Goal: Find contact information: Find contact information

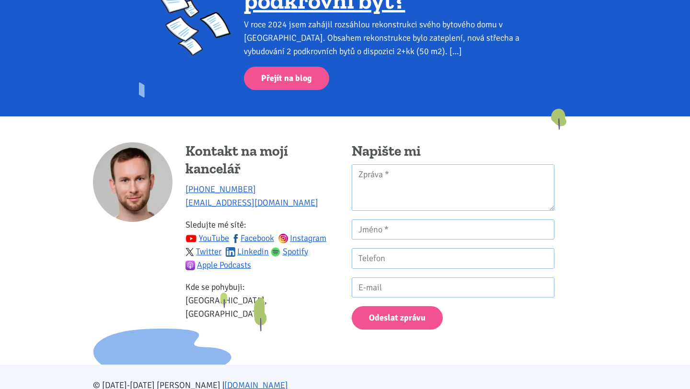
scroll to position [1385, 0]
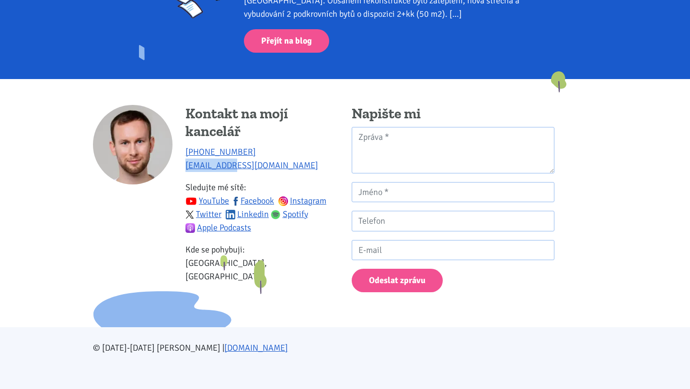
drag, startPoint x: 243, startPoint y: 166, endPoint x: 182, endPoint y: 167, distance: 60.9
click at [182, 167] on div "Kontakt na mojí kancelář [PHONE_NUMBER] [EMAIL_ADDRESS][DOMAIN_NAME] Sledujte m…" at bounding box center [216, 198] width 246 height 187
copy link "[EMAIL_ADDRESS][DOMAIN_NAME]"
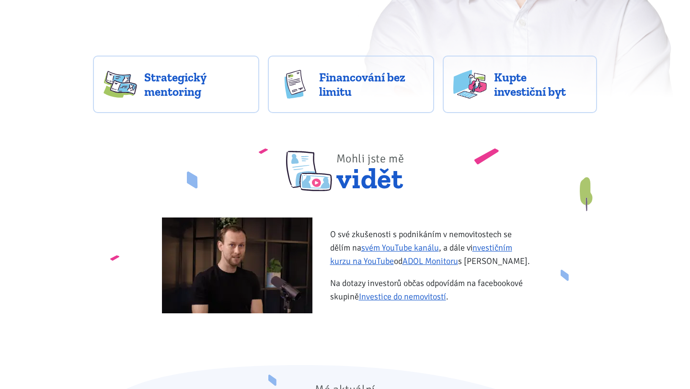
scroll to position [0, 0]
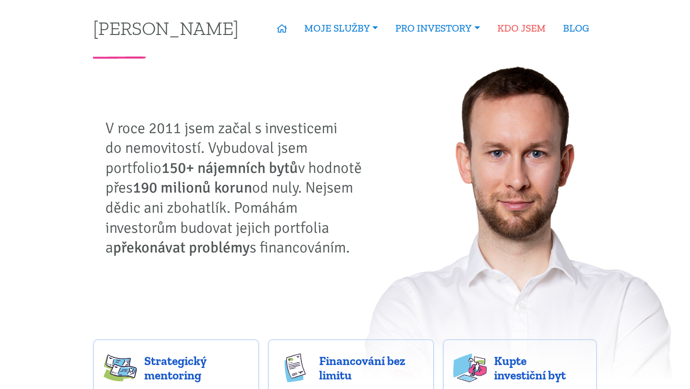
click at [521, 27] on link "KDO JSEM" at bounding box center [522, 28] width 66 height 22
